Goal: Information Seeking & Learning: Learn about a topic

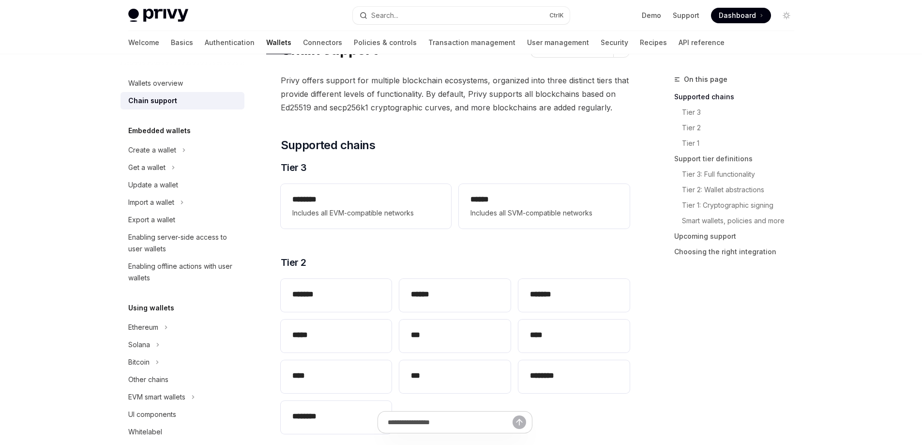
type textarea "*"
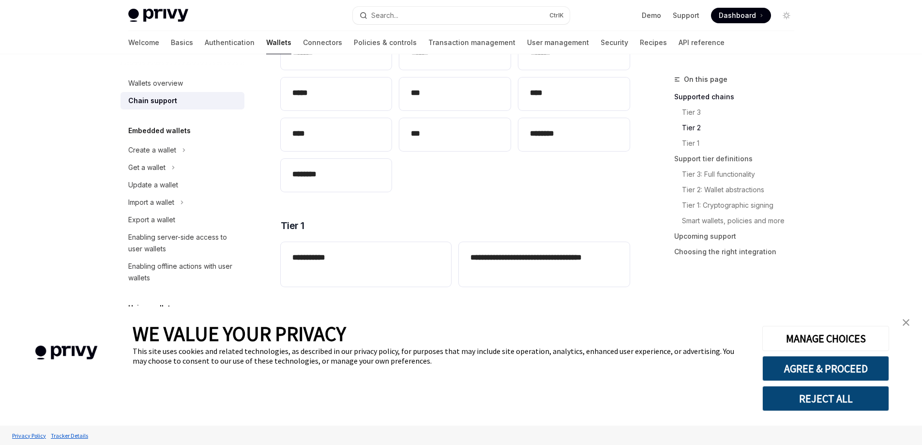
scroll to position [339, 0]
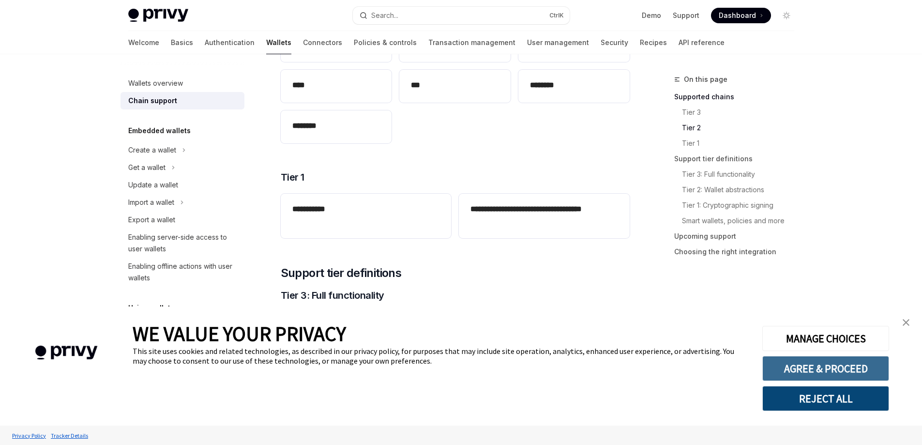
click at [848, 369] on button "AGREE & PROCEED" at bounding box center [825, 368] width 127 height 25
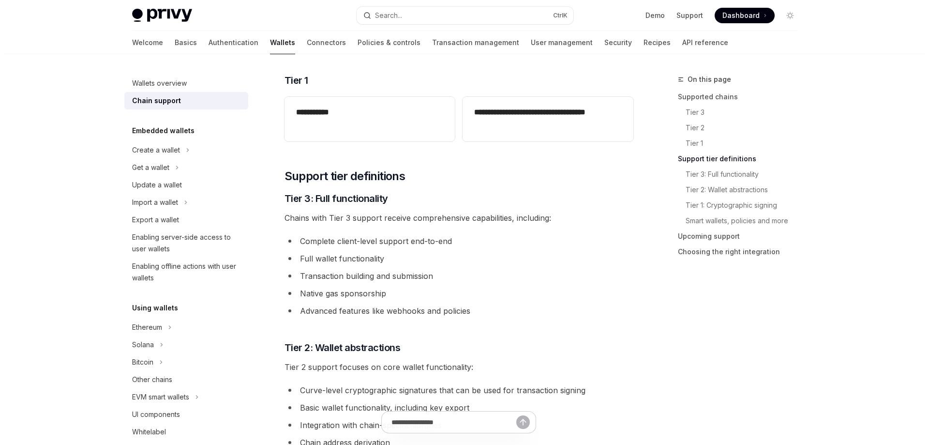
scroll to position [242, 0]
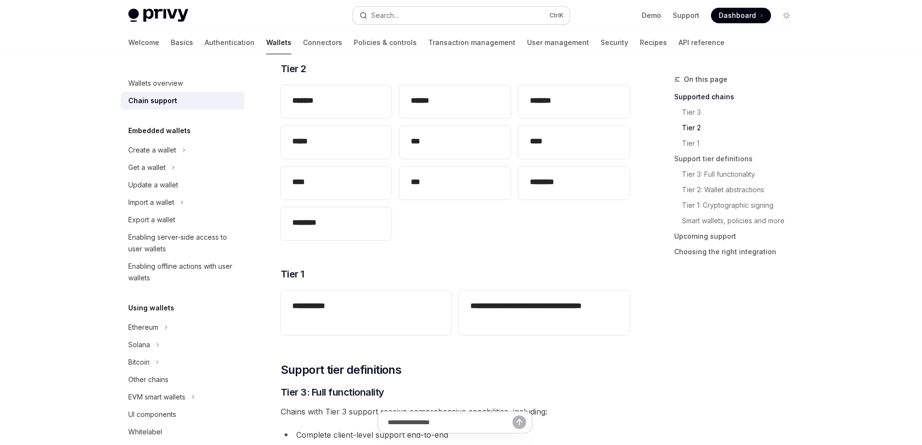
click at [418, 18] on button "Search... Ctrl K" at bounding box center [461, 15] width 217 height 17
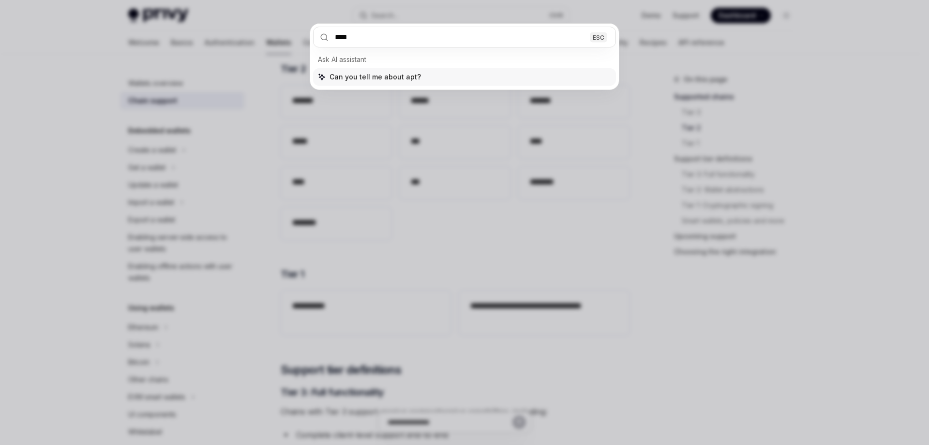
type input "*****"
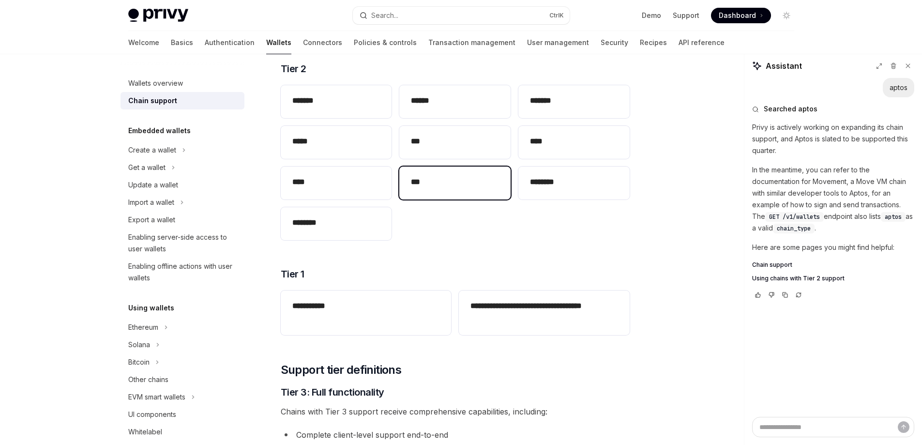
type textarea "*"
click at [417, 13] on button "Search... Ctrl K" at bounding box center [461, 15] width 217 height 17
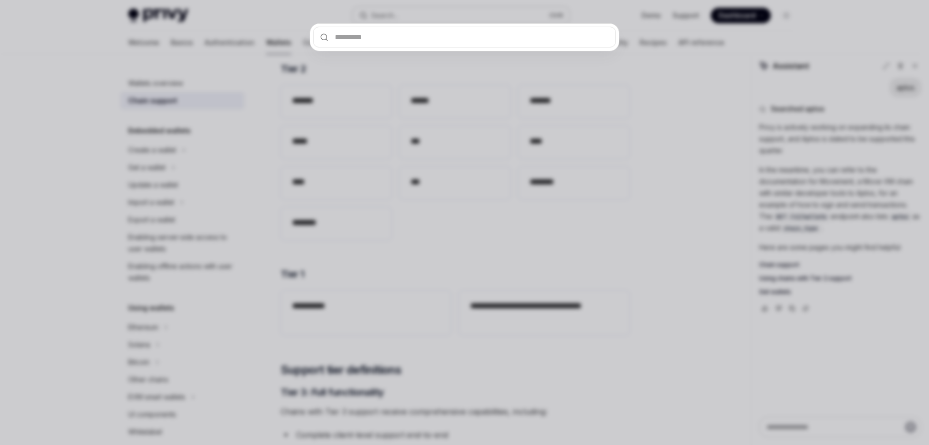
scroll to position [0, 0]
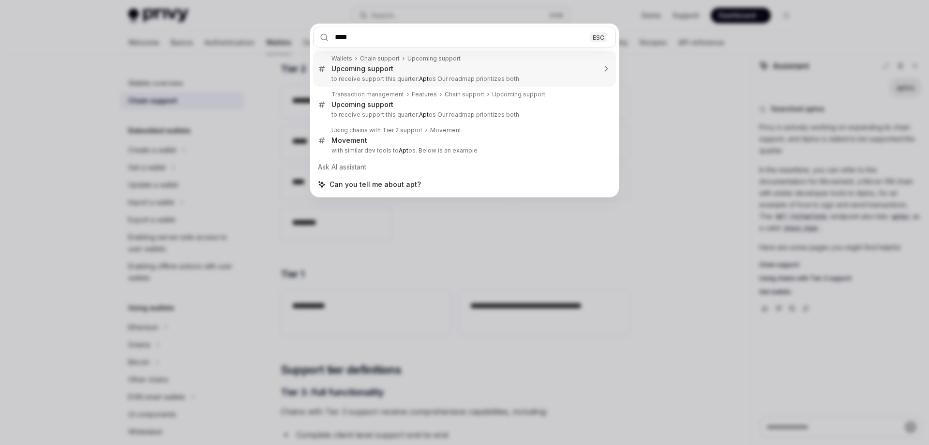
type input "*****"
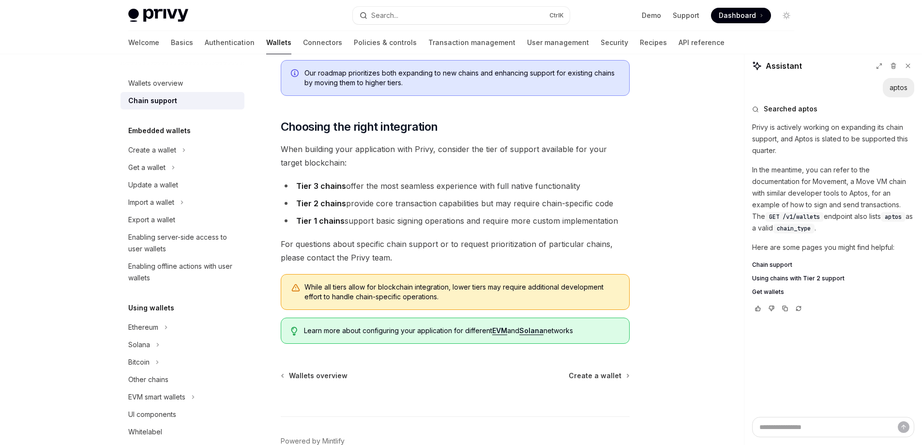
scroll to position [1059, 0]
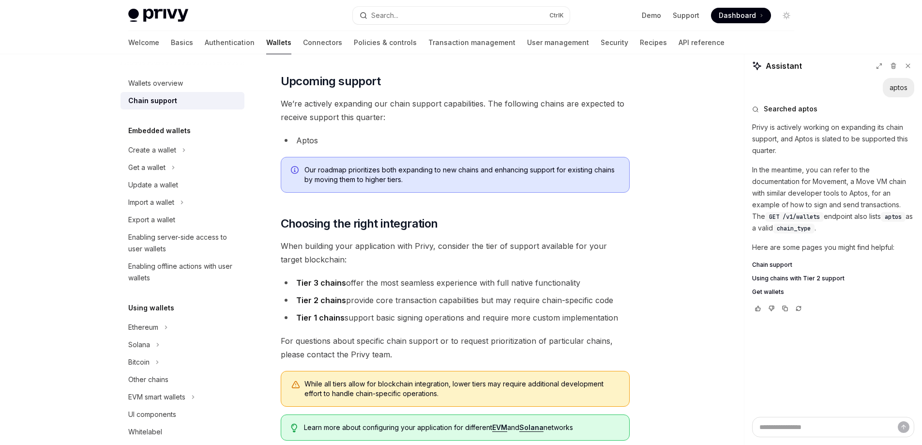
click at [471, 107] on span "We’re actively expanding our chain support capabilities. The following chains a…" at bounding box center [455, 110] width 349 height 27
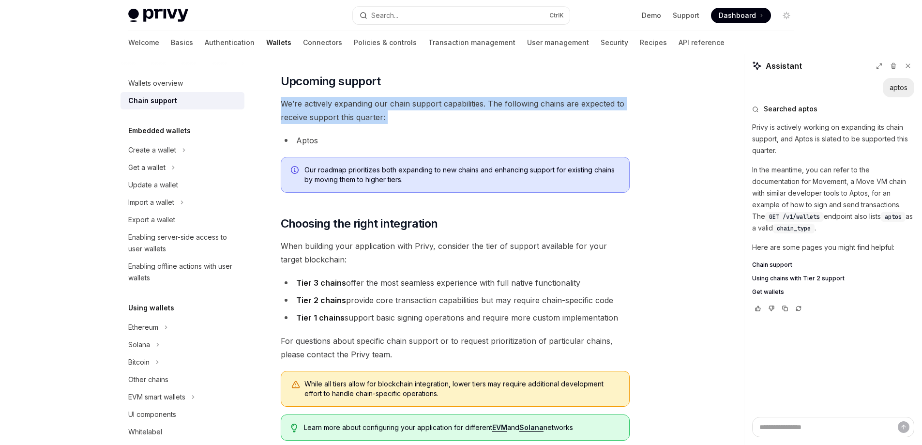
click at [471, 107] on span "We’re actively expanding our chain support capabilities. The following chains a…" at bounding box center [455, 110] width 349 height 27
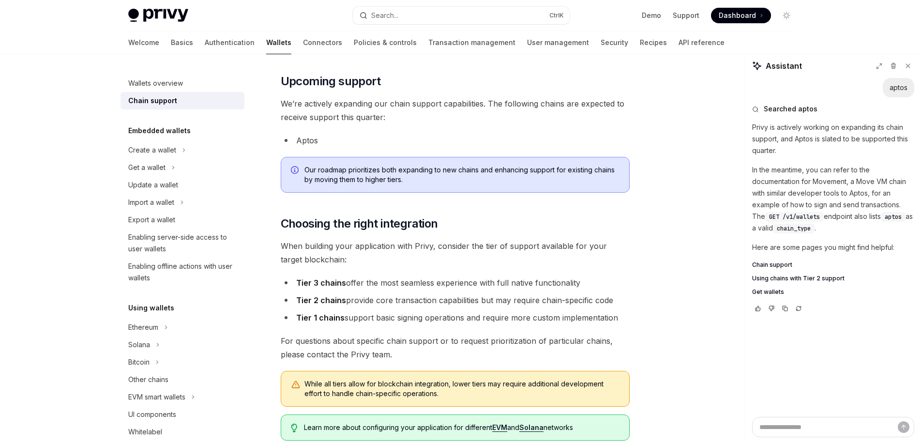
click at [308, 136] on li "Aptos" at bounding box center [455, 141] width 349 height 14
click at [461, 108] on span "We’re actively expanding our chain support capabilities. The following chains a…" at bounding box center [455, 110] width 349 height 27
click at [460, 102] on span "We’re actively expanding our chain support capabilities. The following chains a…" at bounding box center [455, 110] width 349 height 27
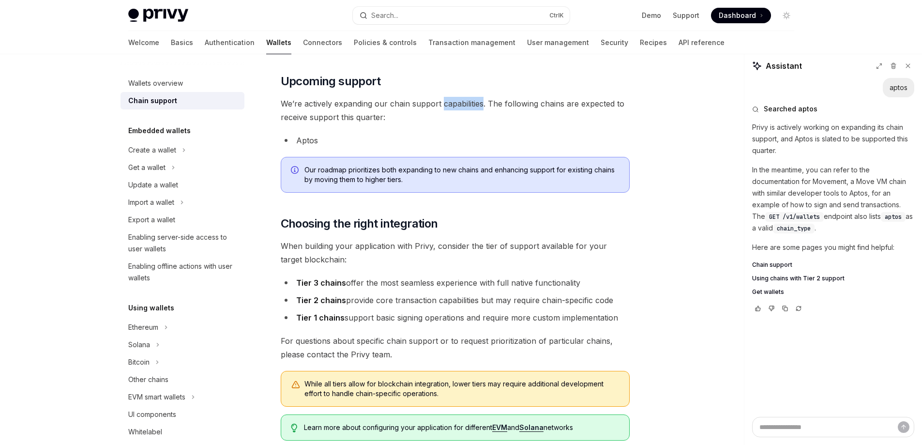
click at [460, 102] on span "We’re actively expanding our chain support capabilities. The following chains a…" at bounding box center [455, 110] width 349 height 27
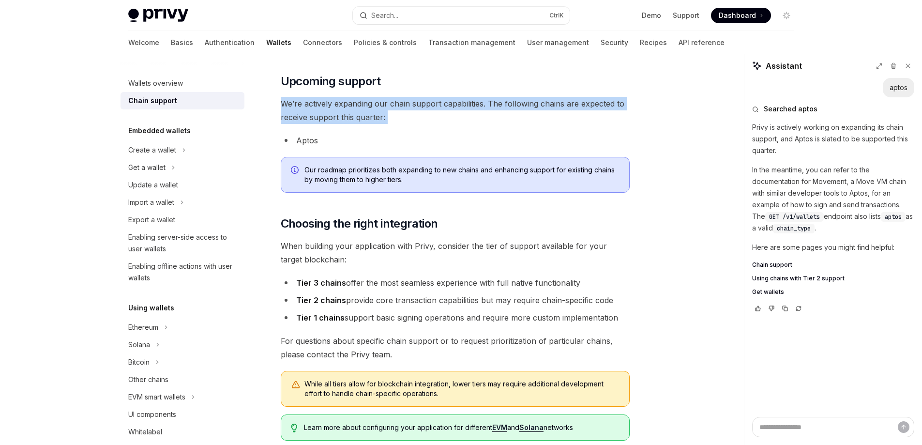
click at [460, 102] on span "We’re actively expanding our chain support capabilities. The following chains a…" at bounding box center [455, 110] width 349 height 27
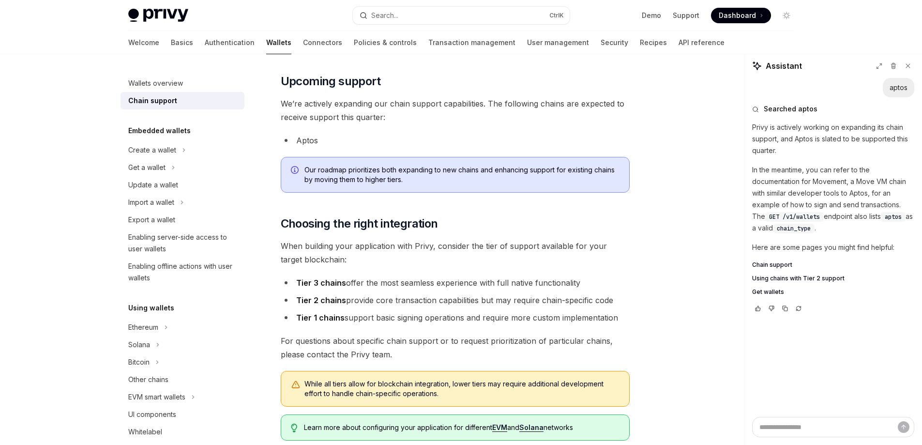
click at [379, 172] on span "Our roadmap prioritizes both expanding to new chains and enhancing support for …" at bounding box center [461, 174] width 315 height 19
click at [362, 281] on li "Tier 3 chains offer the most seamless experience with full native functionality" at bounding box center [455, 283] width 349 height 14
click at [360, 281] on li "Tier 3 chains offer the most seamless experience with full native functionality" at bounding box center [455, 283] width 349 height 14
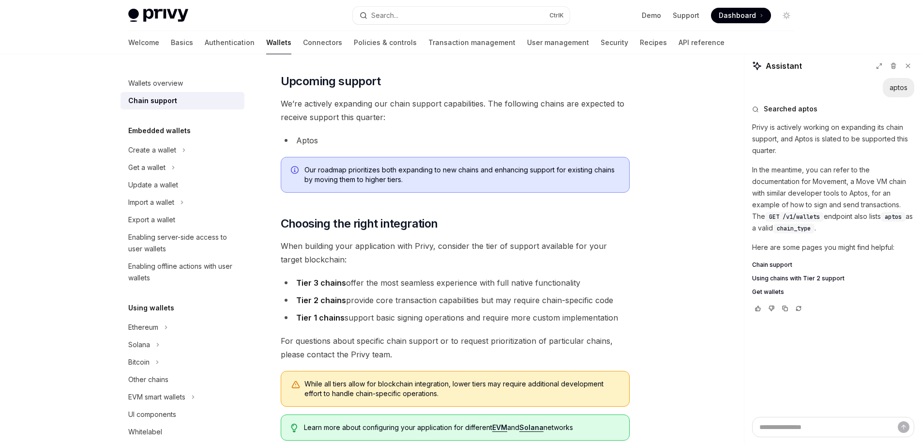
click at [343, 283] on strong "Tier 3 chains" at bounding box center [321, 283] width 50 height 10
click at [367, 299] on li "Tier 2 chains provide core transaction capabilities but may require chain-speci…" at bounding box center [455, 300] width 349 height 14
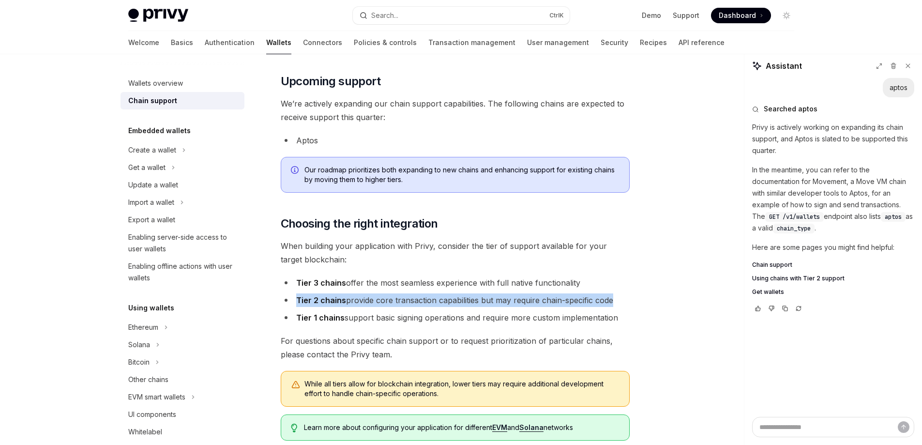
click at [367, 299] on li "Tier 2 chains provide core transaction capabilities but may require chain-speci…" at bounding box center [455, 300] width 349 height 14
click at [429, 312] on li "Tier 1 chains support basic signing operations and require more custom implemen…" at bounding box center [455, 318] width 349 height 14
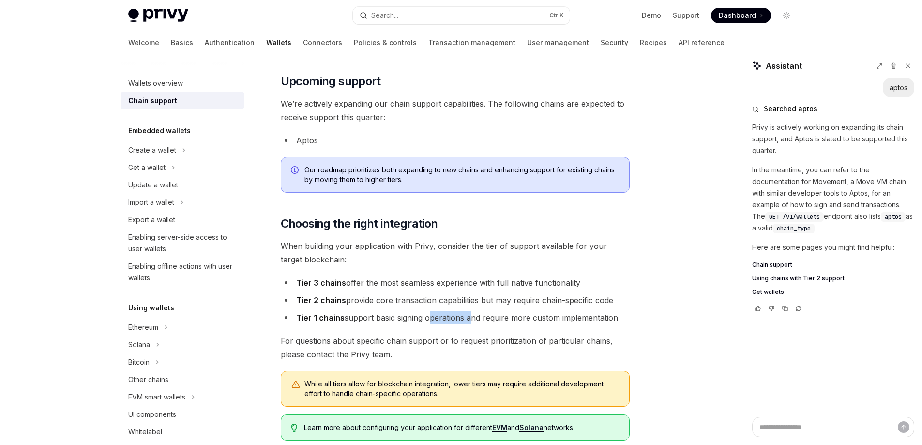
click at [429, 312] on li "Tier 1 chains support basic signing operations and require more custom implemen…" at bounding box center [455, 318] width 349 height 14
click at [420, 315] on li "Tier 1 chains support basic signing operations and require more custom implemen…" at bounding box center [455, 318] width 349 height 14
click at [514, 105] on span "We’re actively expanding our chain support capabilities. The following chains a…" at bounding box center [455, 110] width 349 height 27
